Goal: Find specific page/section: Find specific page/section

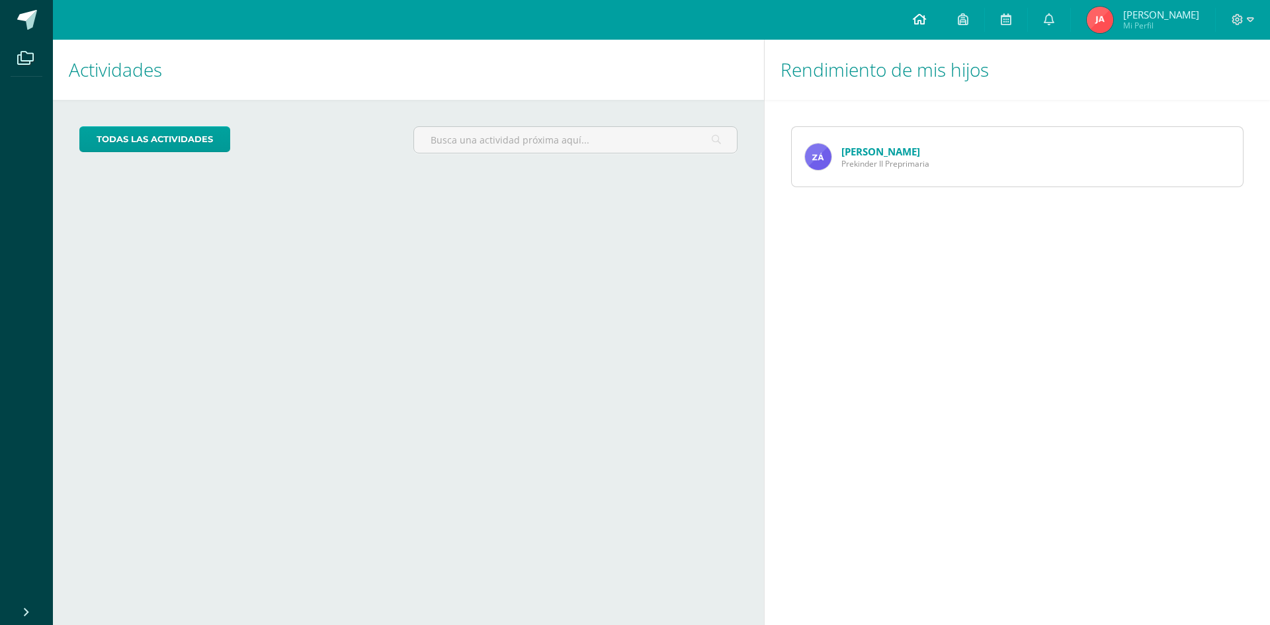
click at [942, 18] on link at bounding box center [919, 20] width 45 height 40
click at [869, 148] on link "[PERSON_NAME]" at bounding box center [881, 151] width 79 height 13
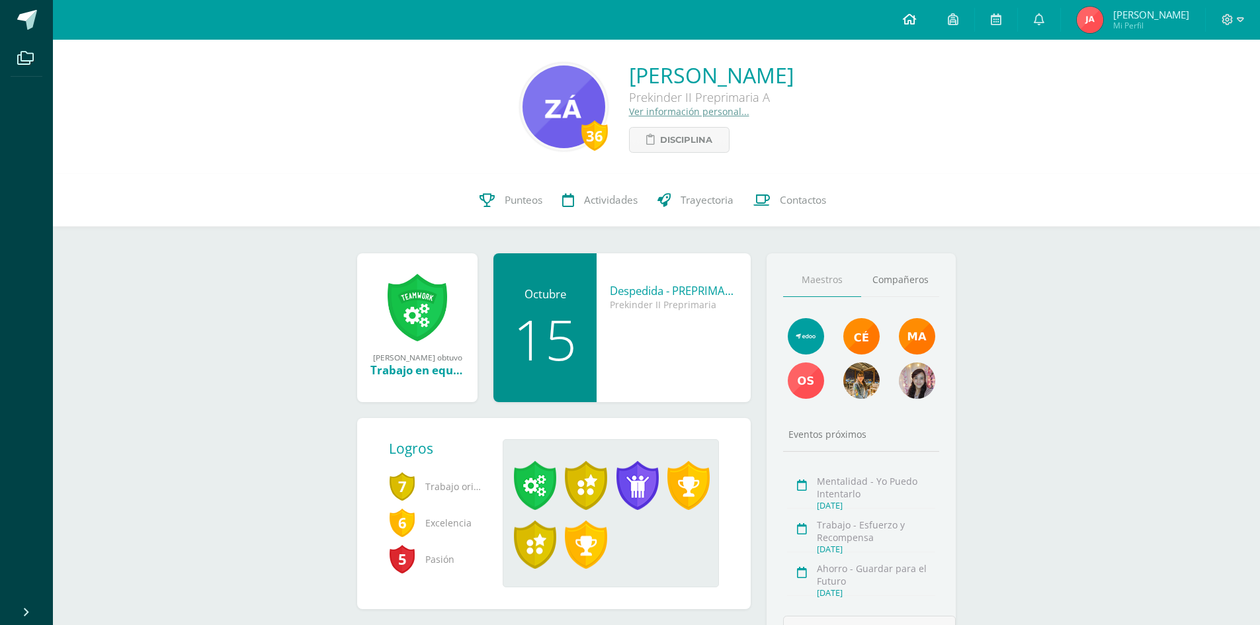
click at [916, 17] on icon at bounding box center [909, 19] width 13 height 12
